Goal: Submit feedback/report problem: Submit feedback/report problem

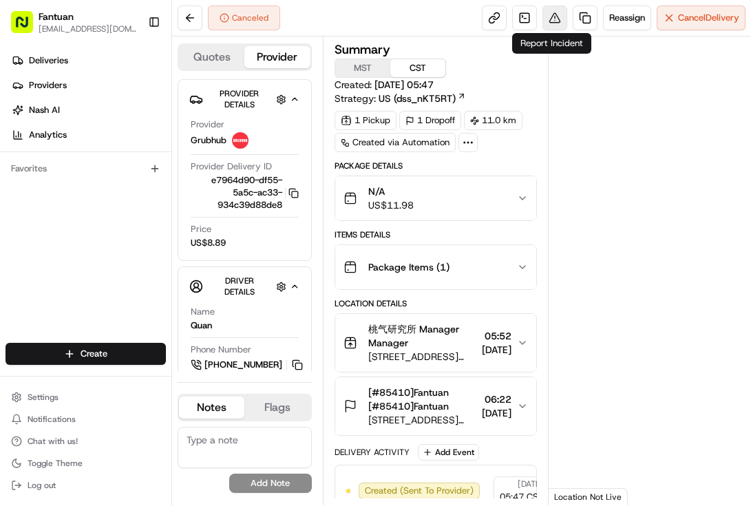
click at [552, 15] on button at bounding box center [555, 18] width 25 height 25
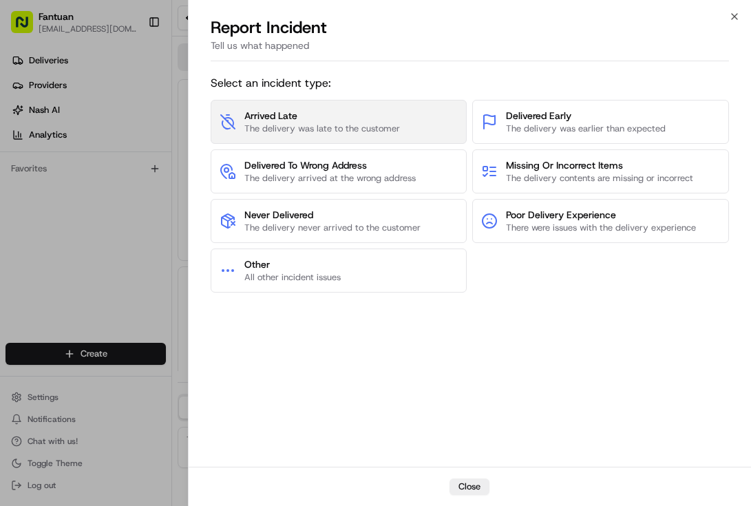
click at [313, 131] on span "The delivery was late to the customer" at bounding box center [322, 129] width 156 height 12
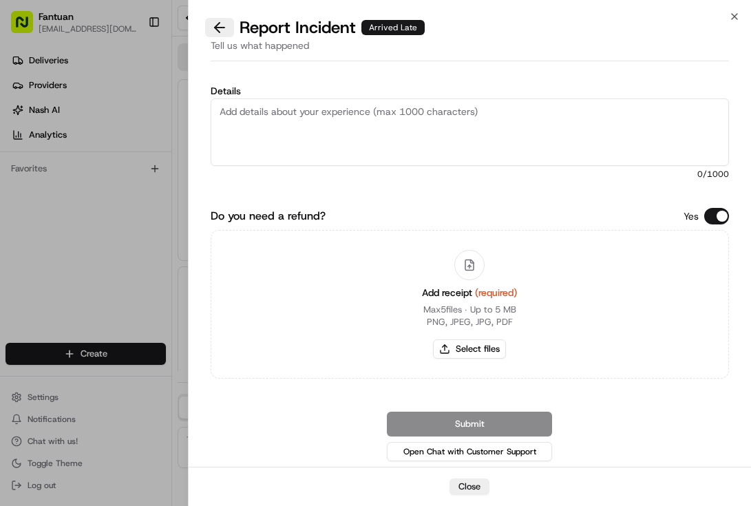
click at [221, 33] on button at bounding box center [219, 27] width 29 height 19
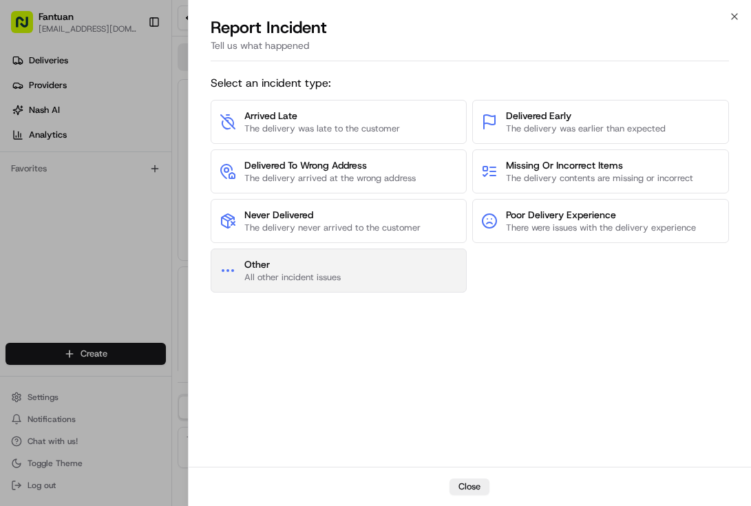
click at [343, 275] on button "Other All other incident issues" at bounding box center [339, 271] width 257 height 44
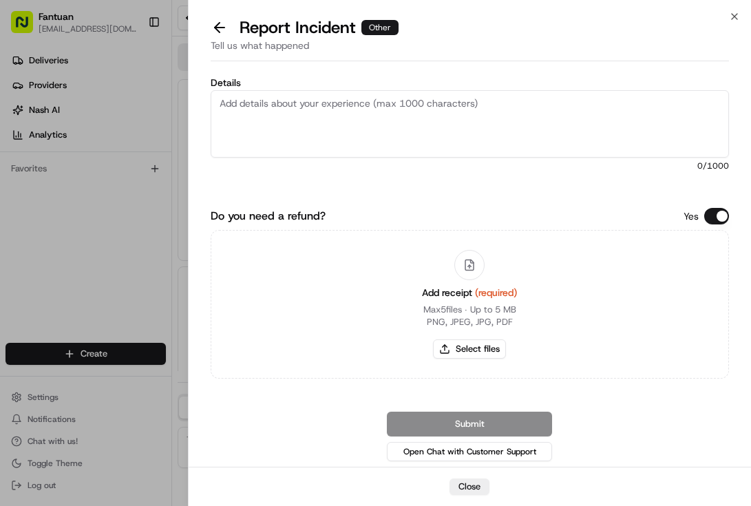
click at [340, 122] on textarea "Details" at bounding box center [470, 123] width 519 height 67
click at [370, 143] on textarea "Details" at bounding box center [470, 123] width 519 height 67
paste textarea "The order has not been picked up for a long time, which has led to the customer…"
type textarea "The order has not been picked up for a long time, which has led to the customer…"
drag, startPoint x: 616, startPoint y: 258, endPoint x: 620, endPoint y: 291, distance: 33.2
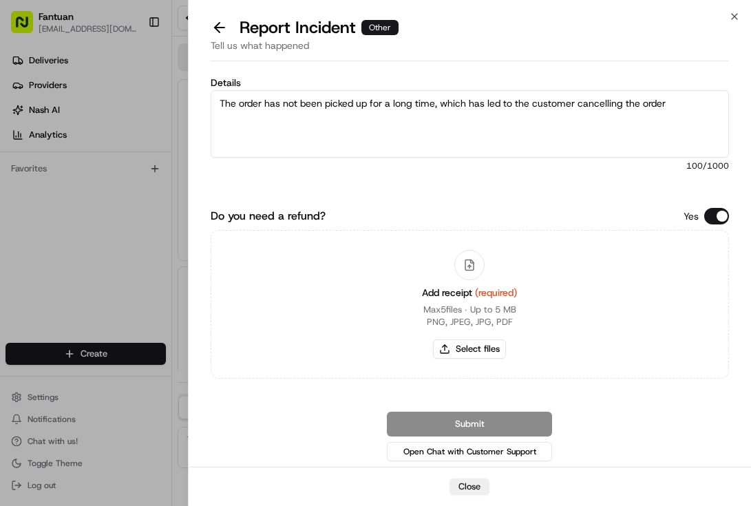
click at [616, 258] on div "Add receipt (required) Max 5 files ∙ Up to 5 MB PNG, JPEG, JPG, PDF Select files" at bounding box center [470, 304] width 519 height 149
click at [479, 268] on div at bounding box center [470, 265] width 30 height 30
drag, startPoint x: 464, startPoint y: 268, endPoint x: 481, endPoint y: 346, distance: 80.4
click at [465, 269] on icon at bounding box center [469, 265] width 12 height 12
click at [483, 356] on button "Select files" at bounding box center [469, 349] width 73 height 19
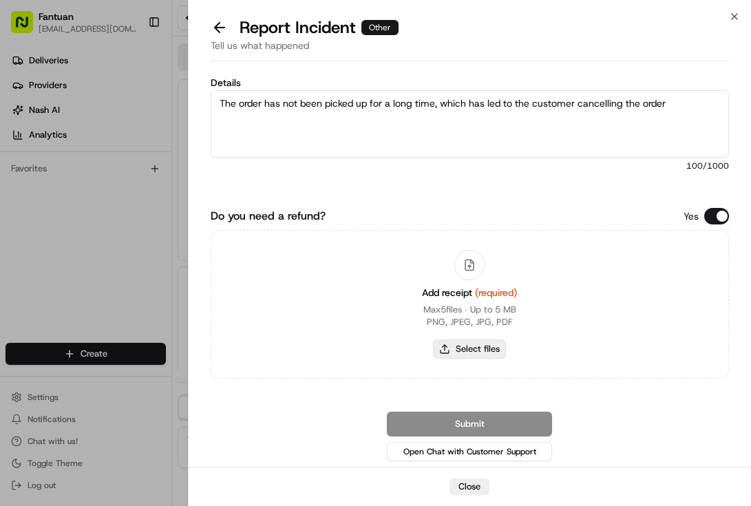
type input "C:\fakepath\Dingtalk_20250824071841.jpg"
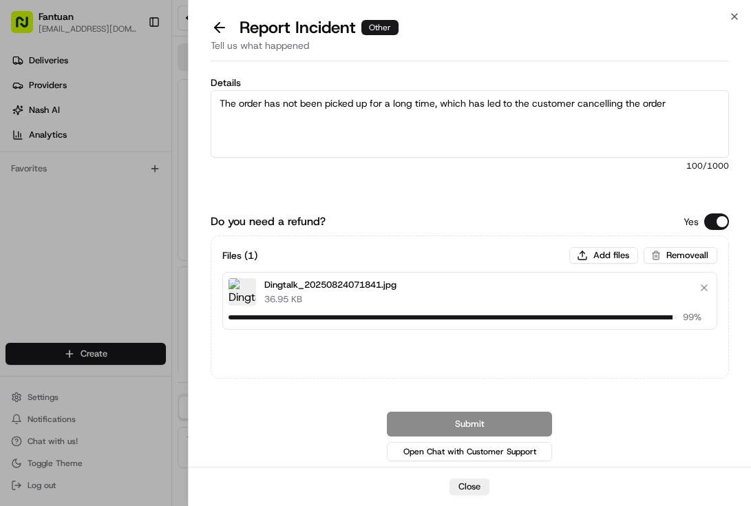
click at [661, 432] on div "Submit Open Chat with Customer Support" at bounding box center [470, 438] width 519 height 52
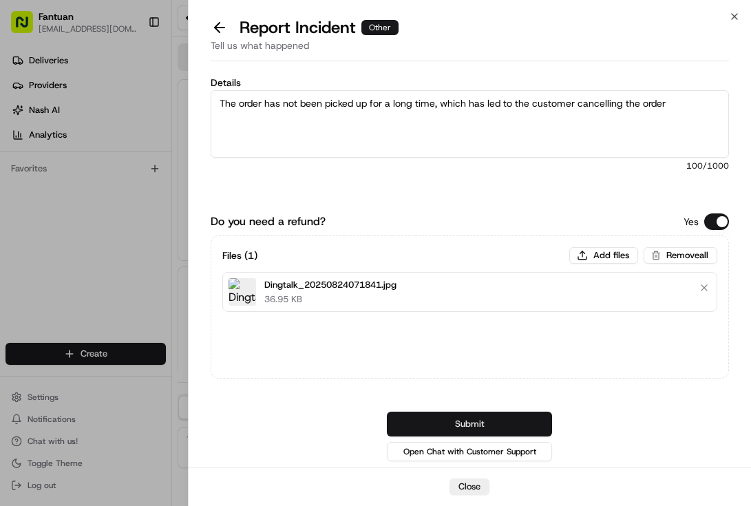
click at [514, 415] on button "Submit" at bounding box center [469, 424] width 165 height 25
